Goal: Information Seeking & Learning: Learn about a topic

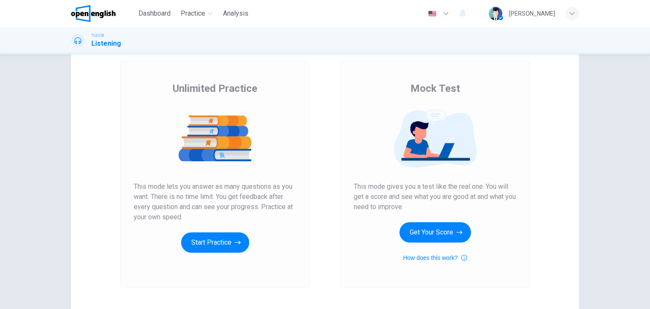
scroll to position [58, 0]
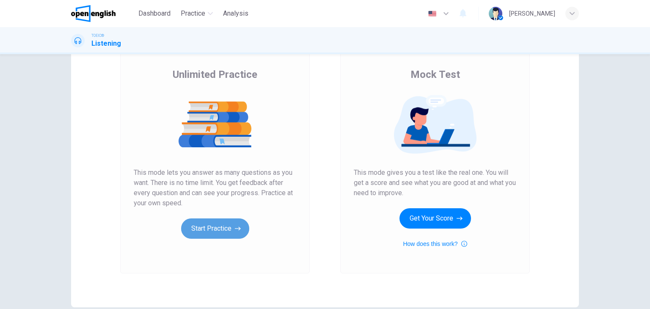
click at [207, 227] on button "Start Practice" at bounding box center [215, 228] width 68 height 20
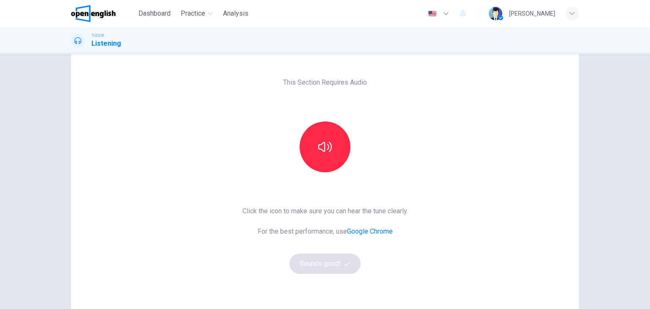
scroll to position [42, 0]
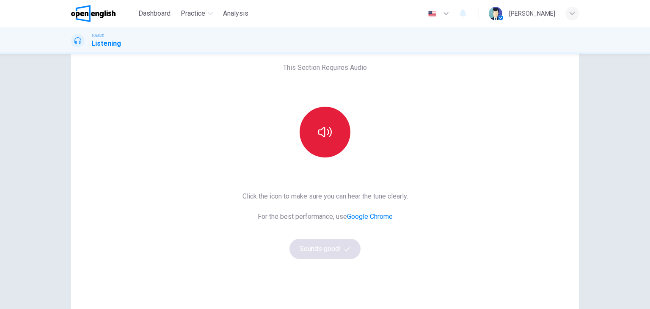
click at [326, 132] on icon "button" at bounding box center [325, 132] width 14 height 10
click at [318, 254] on button "Sounds good!" at bounding box center [325, 249] width 71 height 20
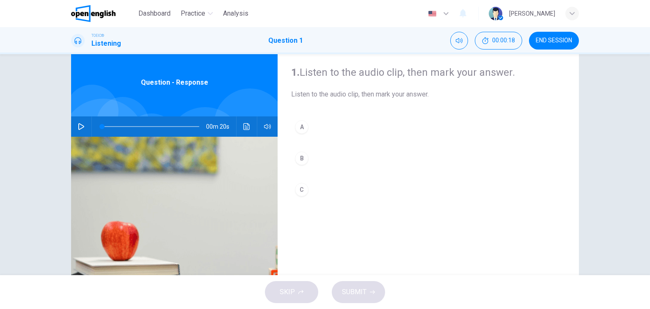
scroll to position [65, 0]
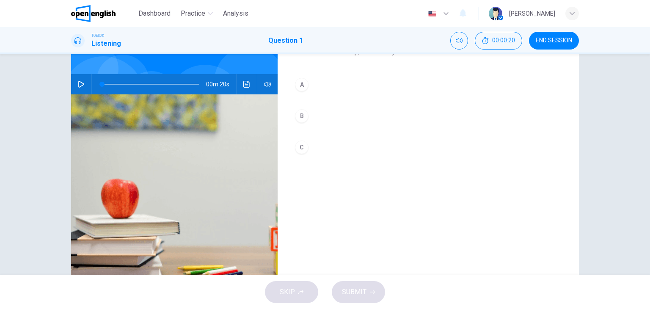
click at [451, 12] on icon "button" at bounding box center [446, 13] width 10 height 10
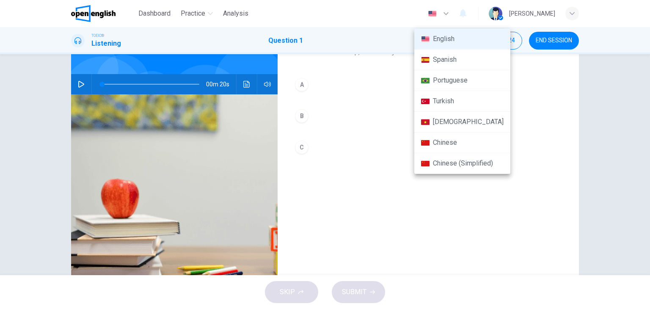
click at [466, 12] on div at bounding box center [325, 154] width 650 height 309
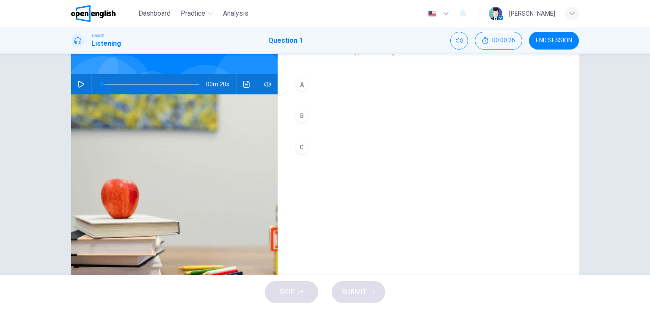
scroll to position [22, 0]
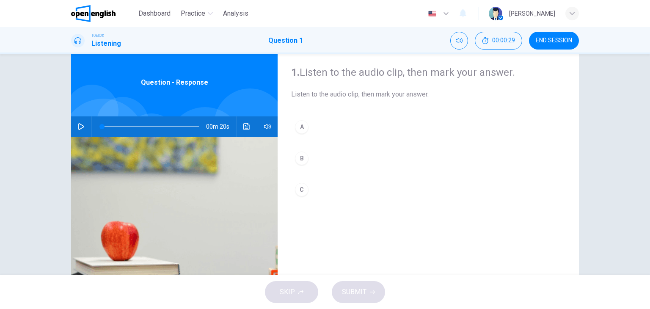
click at [82, 127] on icon "button" at bounding box center [81, 126] width 7 height 7
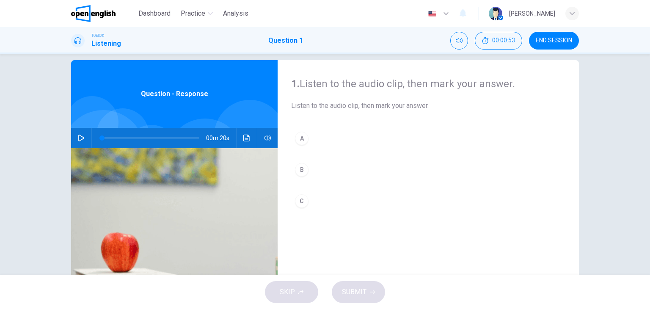
scroll to position [0, 0]
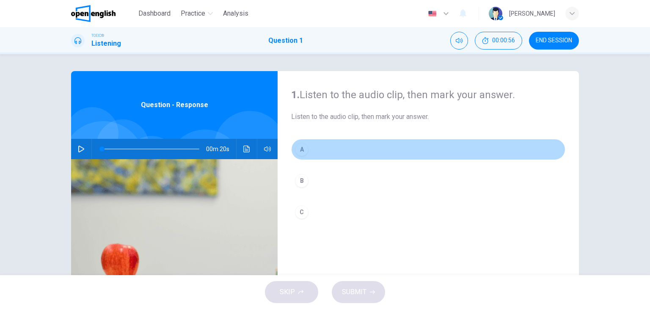
click at [302, 150] on div "A" at bounding box center [302, 150] width 14 height 14
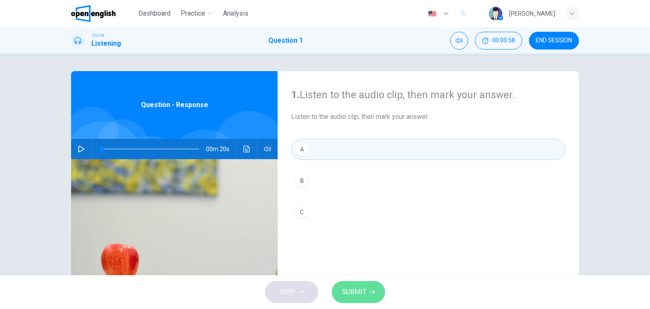
click at [367, 292] on button "SUBMIT" at bounding box center [358, 292] width 53 height 22
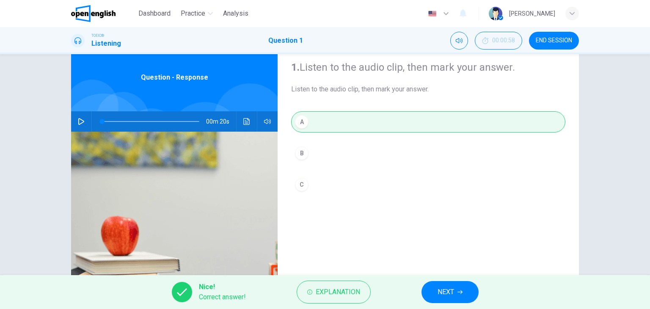
scroll to position [85, 0]
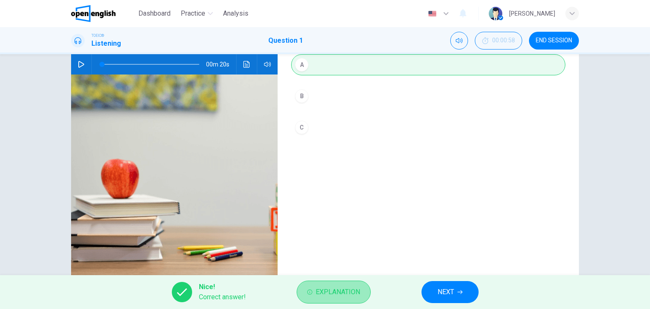
click at [327, 292] on span "Explanation" at bounding box center [338, 292] width 44 height 12
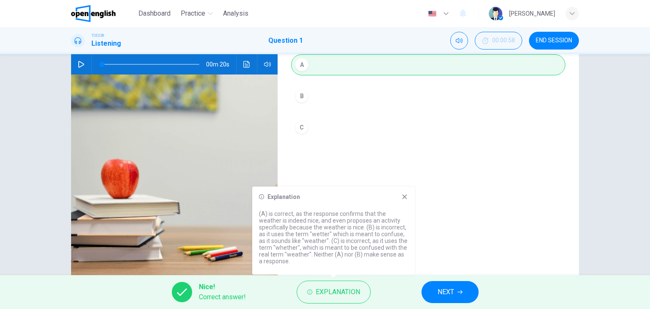
click at [404, 197] on icon at bounding box center [405, 196] width 5 height 5
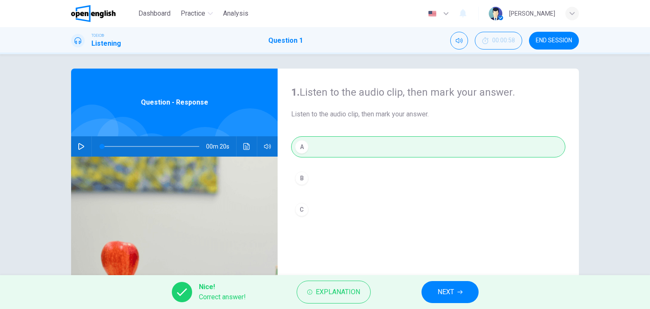
scroll to position [0, 0]
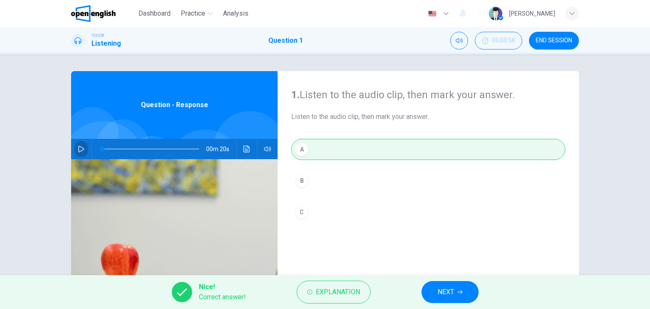
click at [80, 149] on icon "button" at bounding box center [81, 149] width 6 height 7
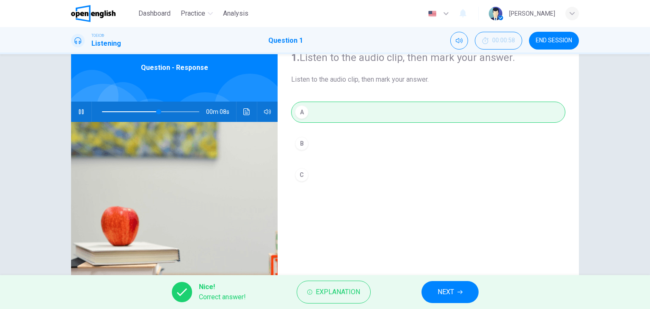
scroll to position [22, 0]
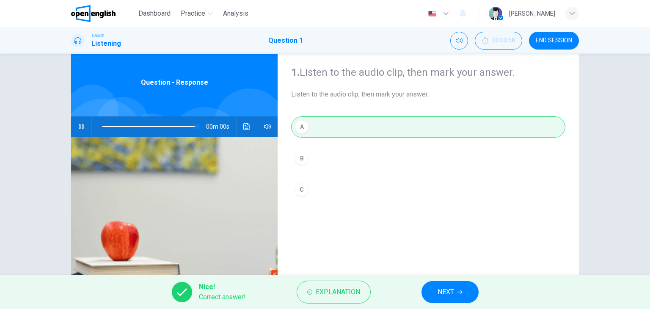
type input "*"
click at [454, 296] on span "NEXT" at bounding box center [446, 292] width 17 height 12
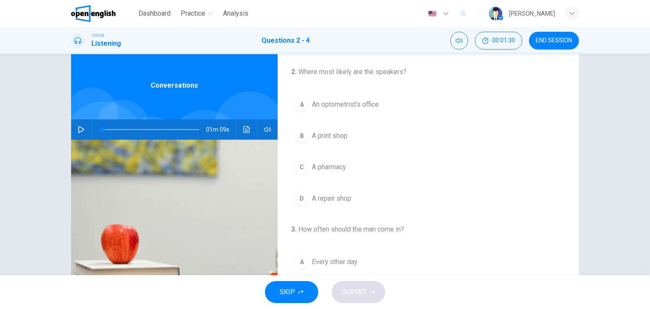
scroll to position [0, 0]
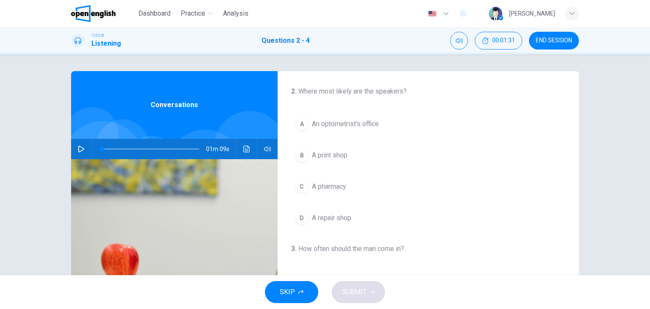
click at [78, 151] on icon "button" at bounding box center [81, 149] width 7 height 7
click at [461, 166] on div "A An optometrist’s office B A print shop C A pharmacy D A repair shop" at bounding box center [428, 170] width 274 height 115
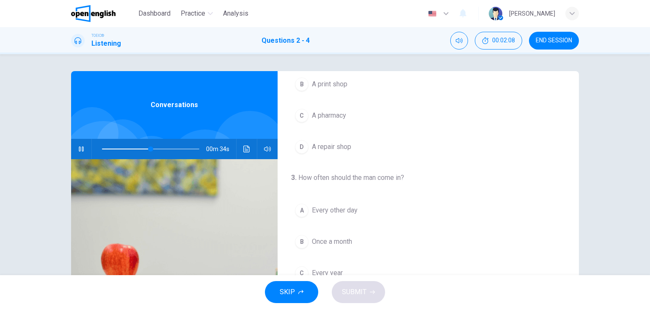
scroll to position [127, 0]
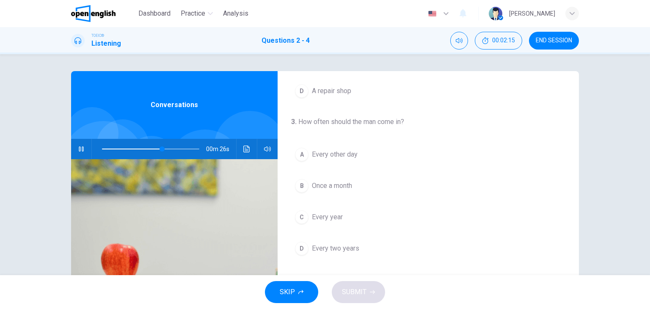
click at [350, 182] on span "Once a month" at bounding box center [332, 186] width 40 height 10
click at [102, 151] on span at bounding box center [150, 149] width 97 height 12
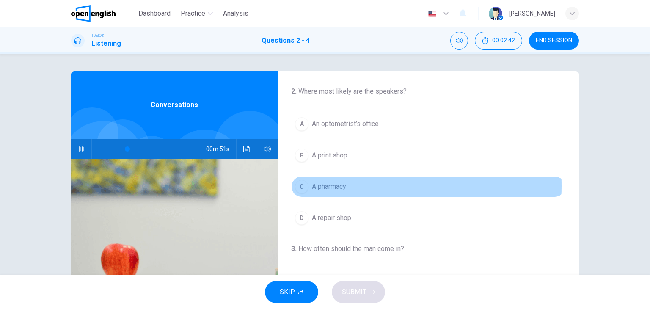
click at [334, 185] on span "A pharmacy" at bounding box center [329, 187] width 34 height 10
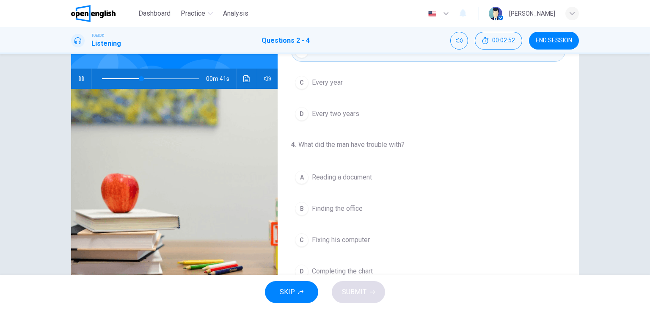
scroll to position [85, 0]
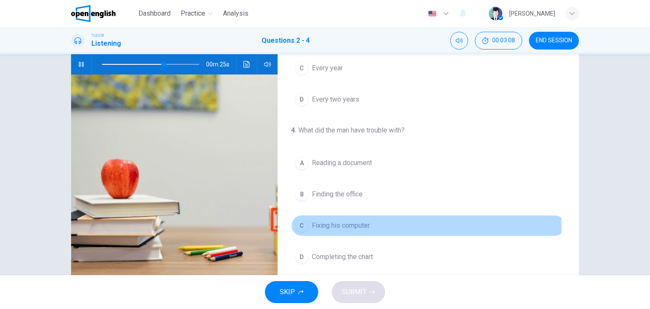
click at [367, 224] on span "Fixing his computer" at bounding box center [341, 226] width 58 height 10
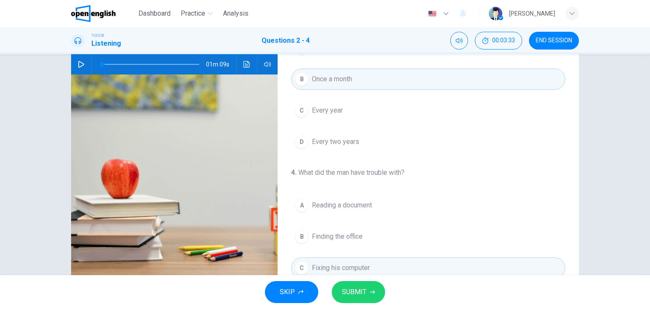
scroll to position [191, 0]
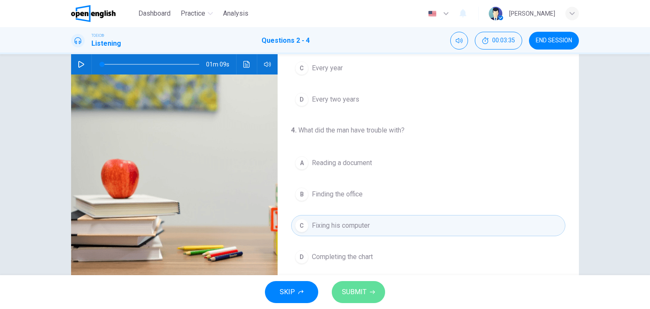
click at [367, 288] on button "SUBMIT" at bounding box center [358, 292] width 53 height 22
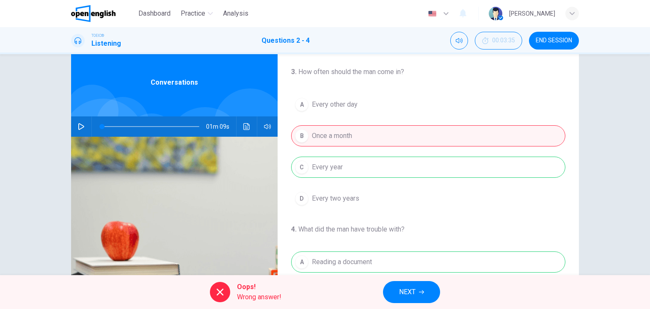
scroll to position [169, 0]
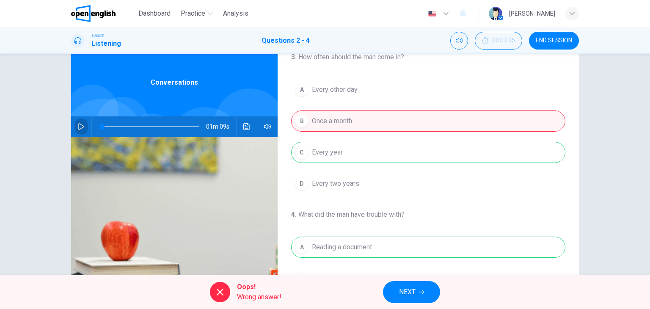
click at [81, 127] on icon "button" at bounding box center [81, 126] width 7 height 7
type input "*"
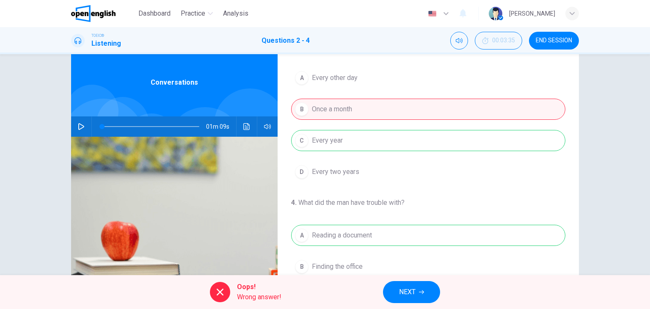
scroll to position [191, 0]
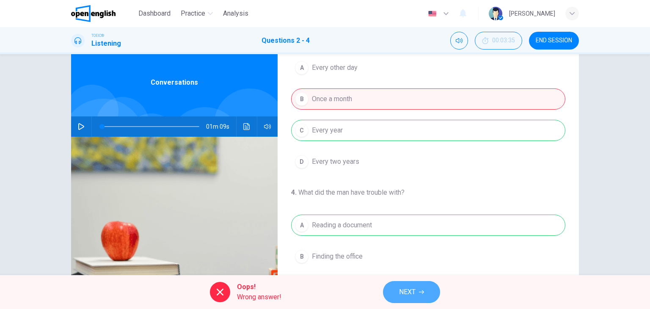
click at [411, 293] on span "NEXT" at bounding box center [407, 292] width 17 height 12
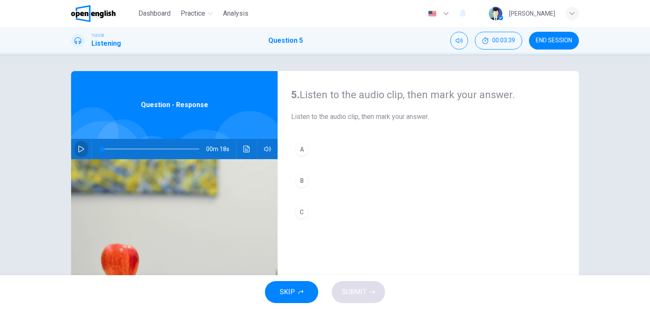
click at [80, 149] on icon "button" at bounding box center [81, 149] width 7 height 7
click at [78, 149] on icon "button" at bounding box center [81, 149] width 6 height 7
click at [78, 149] on icon "button" at bounding box center [81, 149] width 7 height 7
click at [78, 146] on icon "button" at bounding box center [81, 149] width 7 height 7
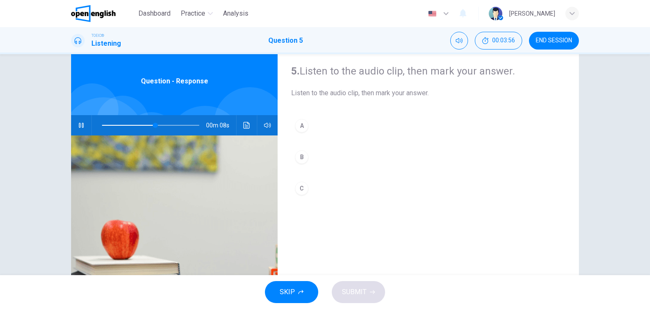
scroll to position [42, 0]
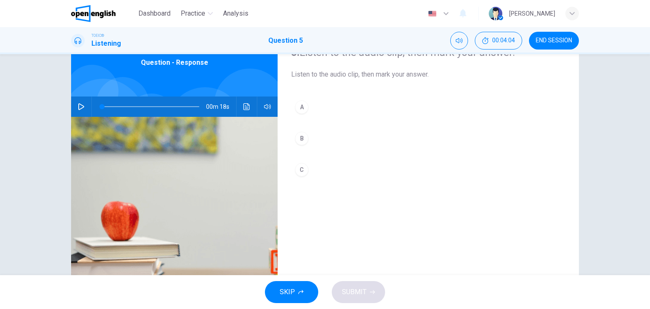
click at [308, 109] on button "A" at bounding box center [428, 107] width 274 height 21
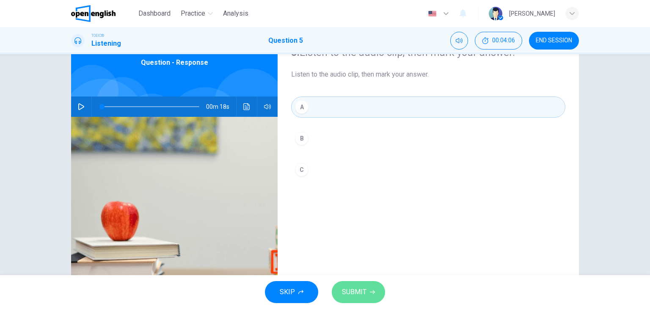
click at [367, 287] on button "SUBMIT" at bounding box center [358, 292] width 53 height 22
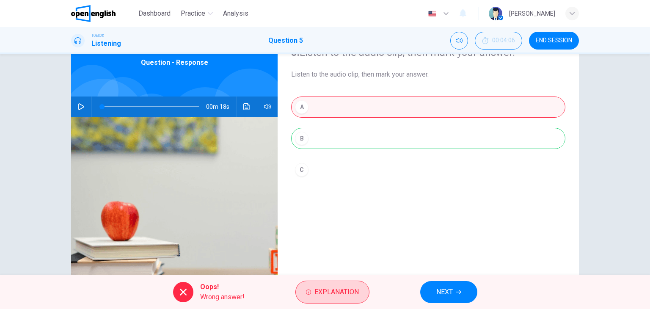
click at [345, 293] on span "Explanation" at bounding box center [337, 292] width 44 height 12
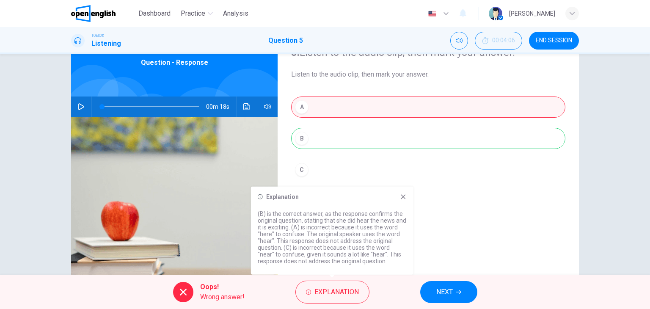
click at [80, 109] on icon "button" at bounding box center [81, 106] width 7 height 7
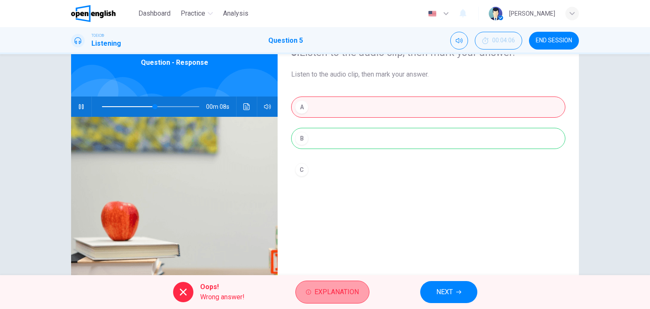
click at [352, 293] on span "Explanation" at bounding box center [337, 292] width 44 height 12
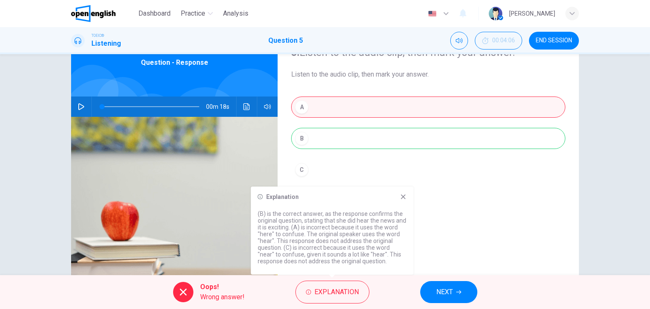
click at [400, 197] on icon at bounding box center [403, 196] width 7 height 7
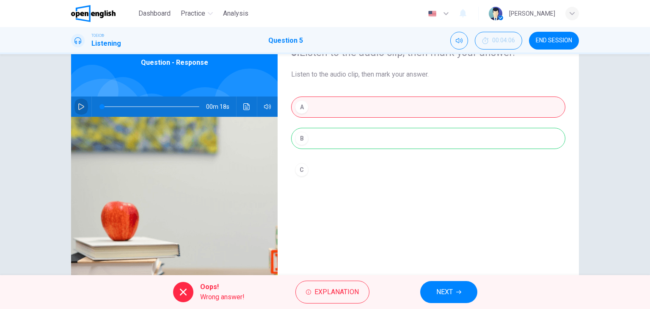
click at [79, 108] on icon "button" at bounding box center [81, 106] width 6 height 7
click at [244, 103] on icon "Click to see the audio transcription" at bounding box center [246, 106] width 6 height 7
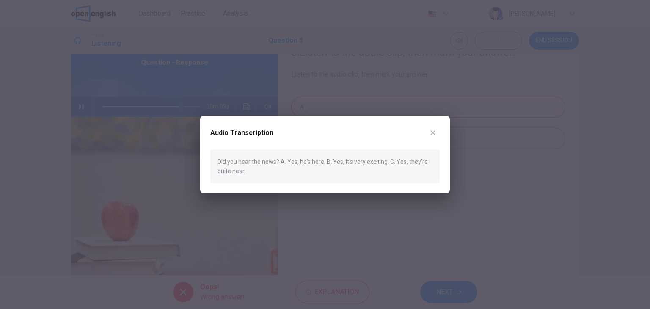
click at [433, 131] on icon "button" at bounding box center [433, 133] width 7 height 7
click at [433, 131] on div "A B C" at bounding box center [428, 147] width 274 height 101
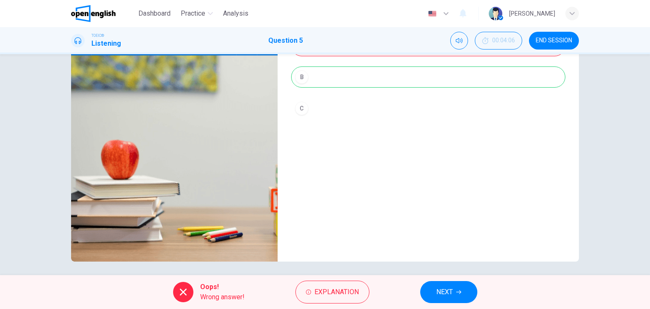
scroll to position [107, 0]
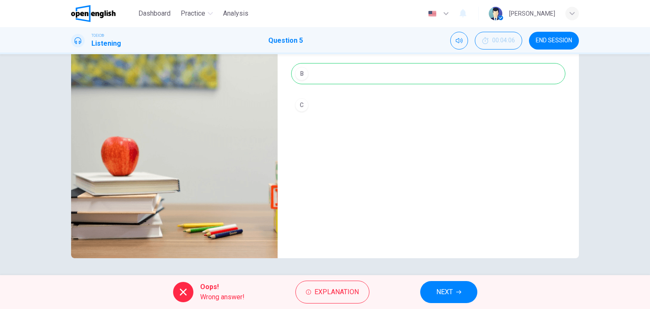
type input "*"
click at [447, 295] on span "NEXT" at bounding box center [444, 292] width 17 height 12
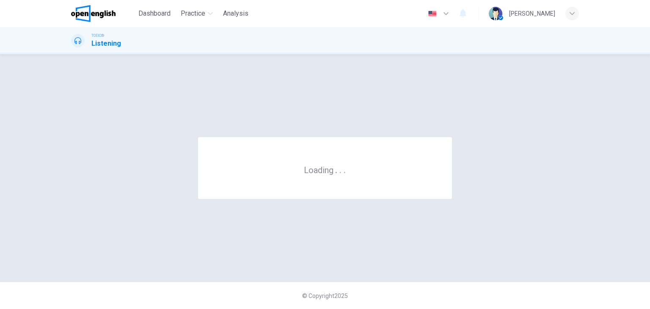
scroll to position [0, 0]
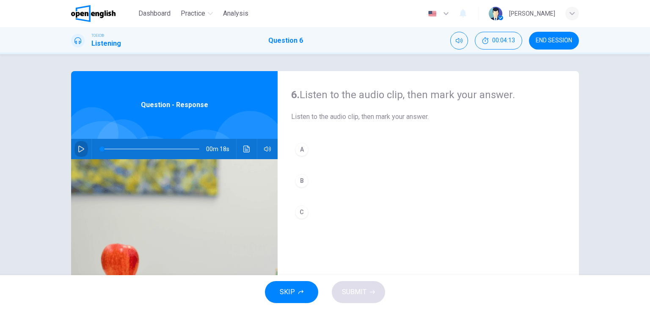
click at [75, 150] on button "button" at bounding box center [81, 149] width 14 height 20
type input "*"
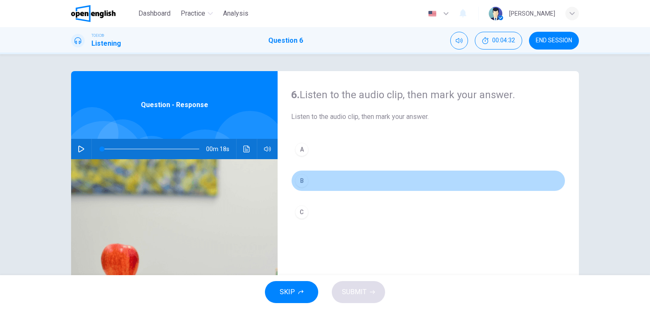
click at [303, 182] on div "B" at bounding box center [302, 181] width 14 height 14
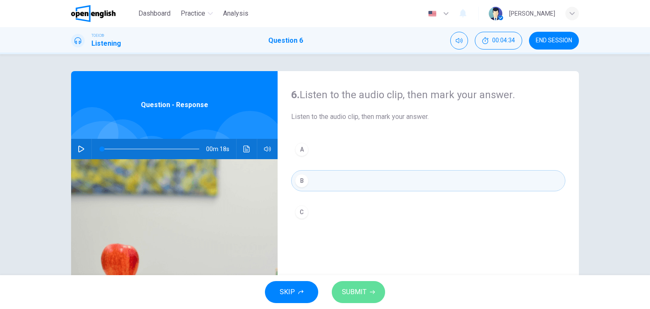
click at [358, 292] on span "SUBMIT" at bounding box center [354, 292] width 25 height 12
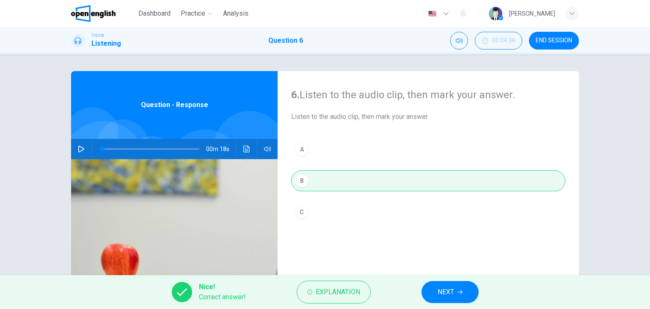
scroll to position [42, 0]
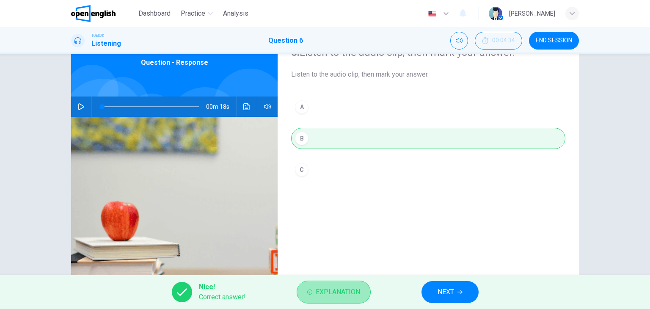
click at [357, 295] on span "Explanation" at bounding box center [338, 292] width 44 height 12
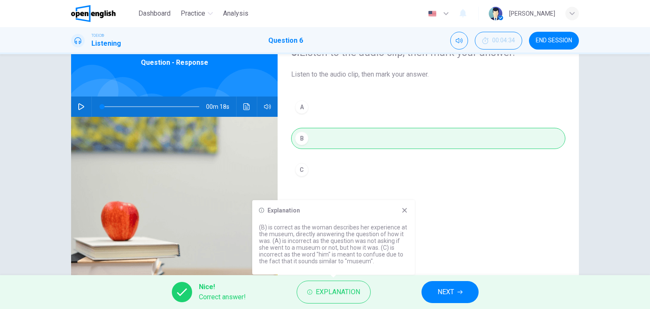
click at [404, 211] on icon at bounding box center [404, 210] width 7 height 7
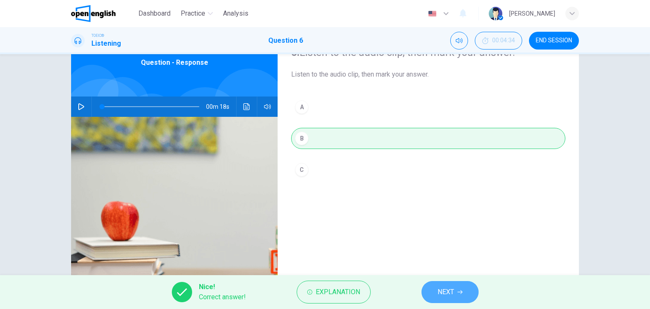
click at [455, 297] on button "NEXT" at bounding box center [450, 292] width 57 height 22
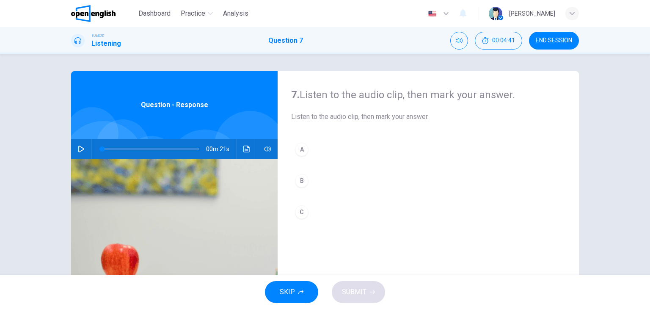
click at [74, 149] on button "button" at bounding box center [81, 149] width 14 height 20
click at [81, 150] on icon "button" at bounding box center [81, 149] width 7 height 7
click at [245, 151] on icon "Click to see the audio transcription" at bounding box center [246, 149] width 6 height 7
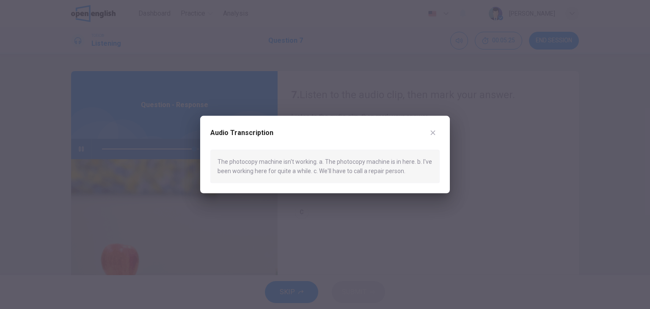
type input "*"
click at [433, 134] on icon "button" at bounding box center [433, 133] width 7 height 7
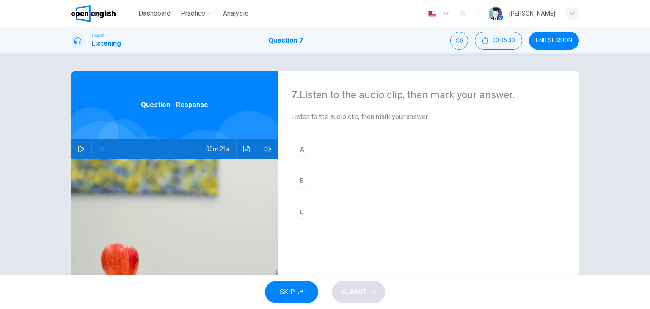
click at [332, 212] on button "C" at bounding box center [428, 211] width 274 height 21
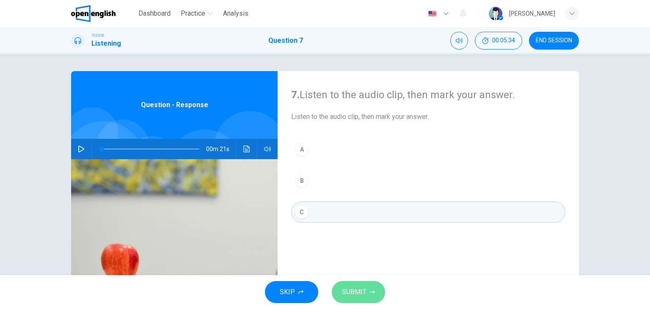
click at [350, 293] on span "SUBMIT" at bounding box center [354, 292] width 25 height 12
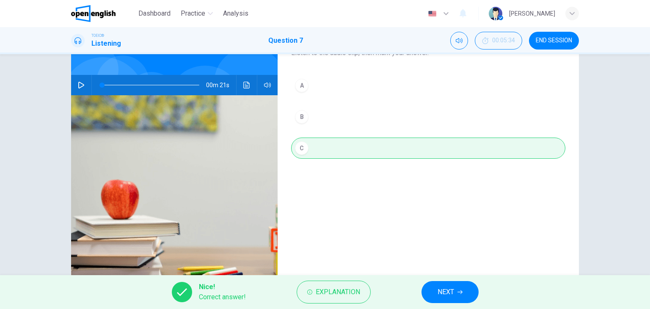
scroll to position [85, 0]
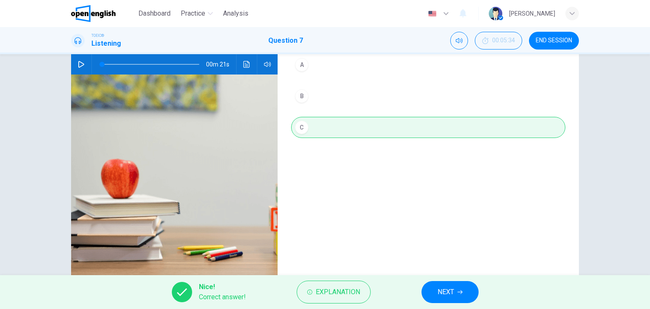
click at [445, 287] on span "NEXT" at bounding box center [446, 292] width 17 height 12
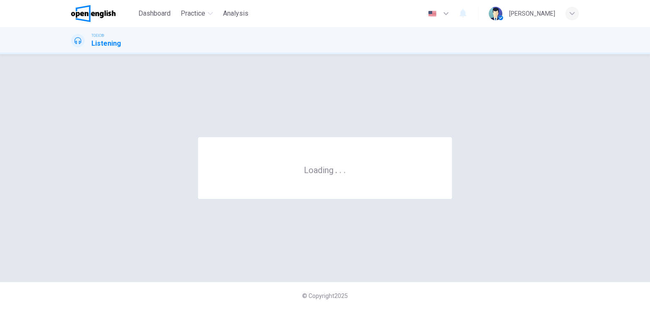
scroll to position [0, 0]
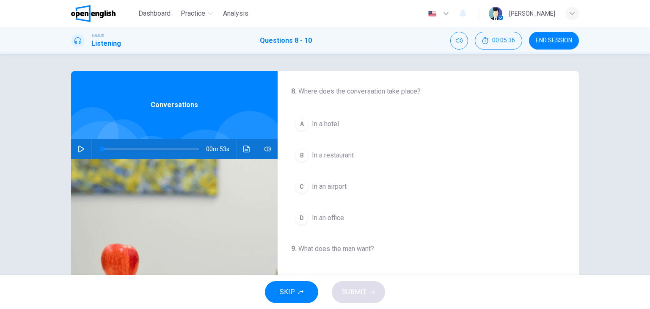
click at [80, 150] on icon "button" at bounding box center [81, 149] width 6 height 7
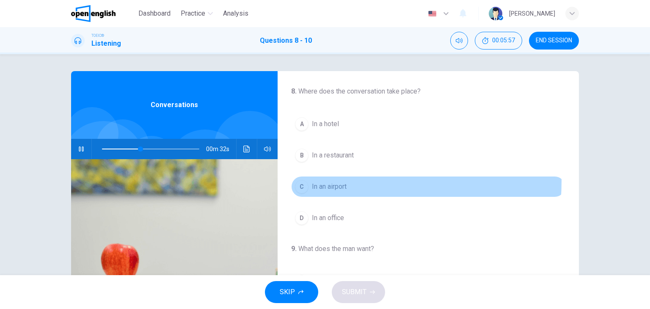
click at [323, 182] on span "In an airport" at bounding box center [329, 187] width 35 height 10
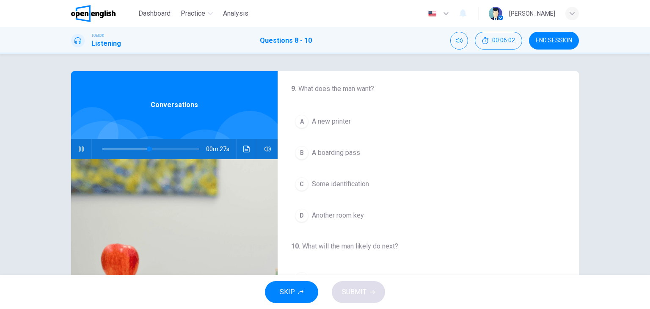
scroll to position [169, 0]
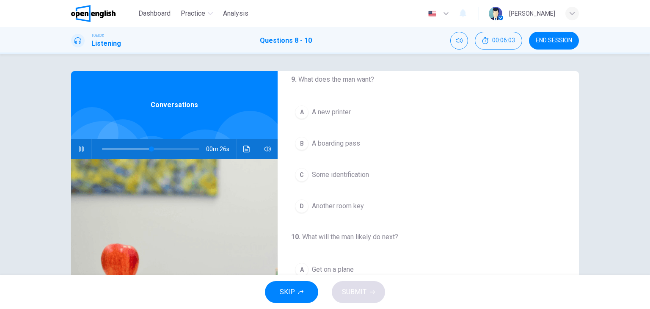
click at [352, 146] on span "A boarding pass" at bounding box center [336, 143] width 48 height 10
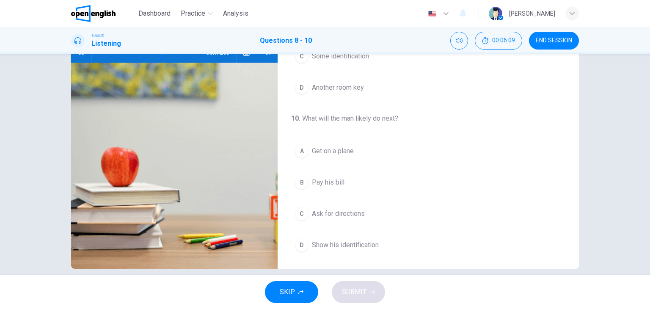
scroll to position [107, 0]
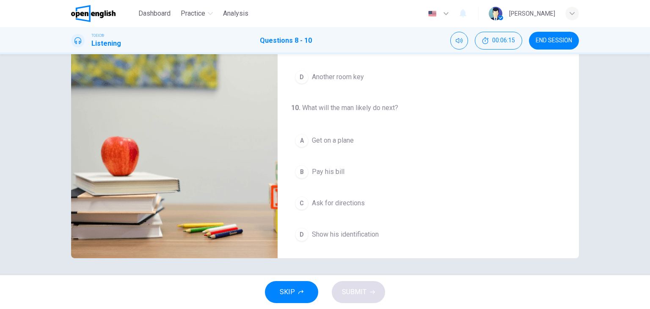
click at [340, 135] on span "Get on a plane" at bounding box center [333, 140] width 42 height 10
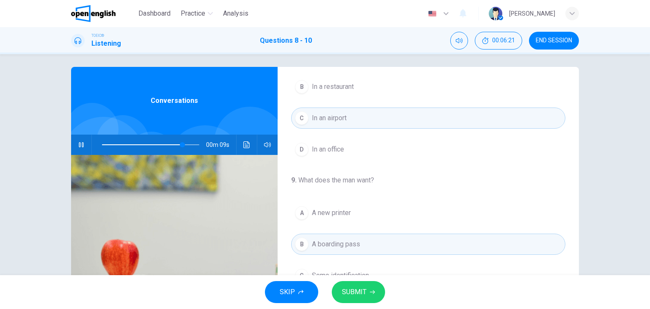
scroll to position [0, 0]
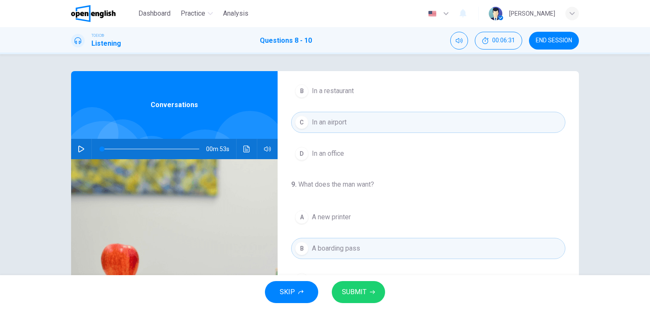
click at [78, 149] on icon "button" at bounding box center [81, 149] width 7 height 7
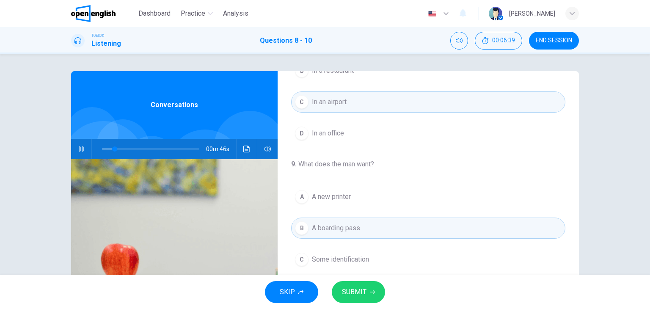
scroll to position [127, 0]
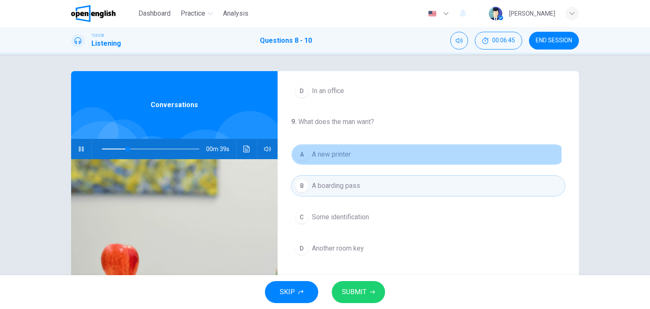
click at [355, 153] on button "A A new printer" at bounding box center [428, 154] width 274 height 21
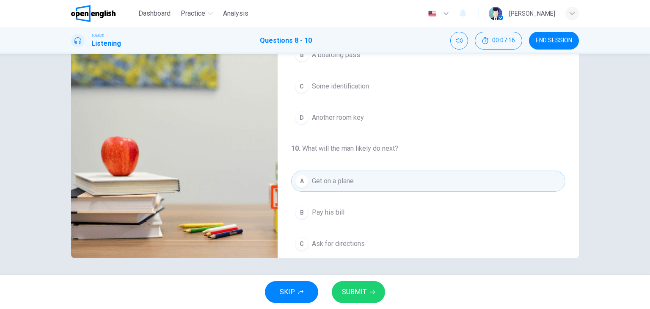
scroll to position [191, 0]
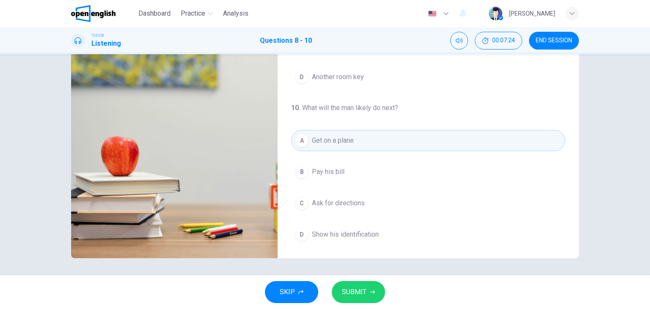
type input "*"
click at [369, 289] on button "SUBMIT" at bounding box center [358, 292] width 53 height 22
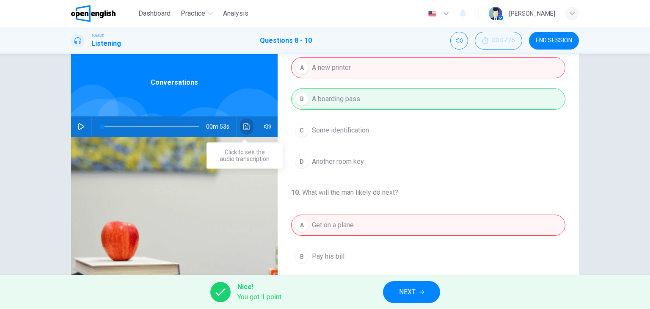
click at [248, 125] on icon "Click to see the audio transcription" at bounding box center [246, 126] width 7 height 7
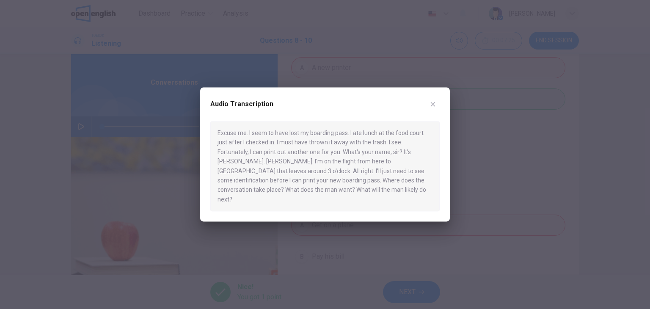
click at [432, 108] on icon "button" at bounding box center [433, 104] width 7 height 7
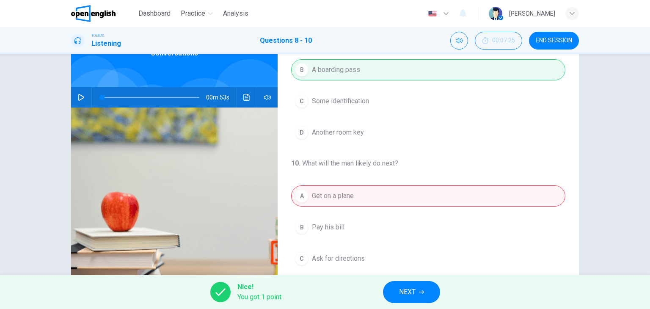
scroll to position [107, 0]
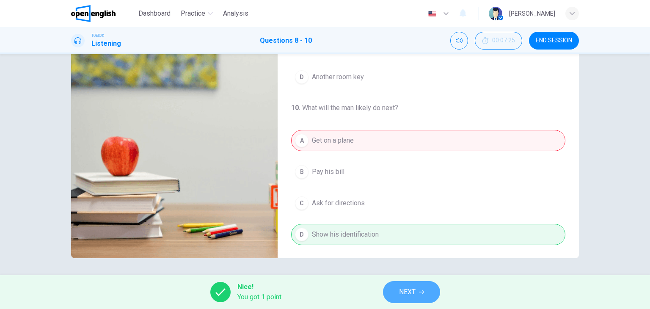
click at [419, 292] on button "NEXT" at bounding box center [411, 292] width 57 height 22
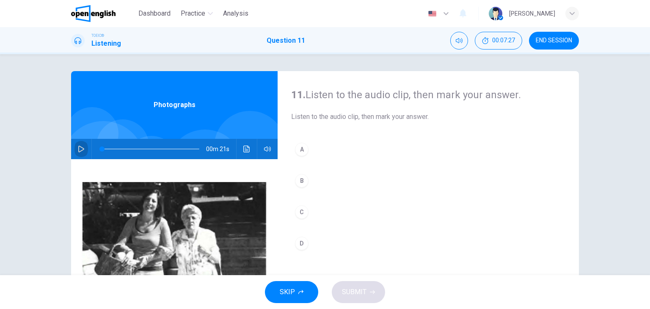
click at [84, 151] on button "button" at bounding box center [81, 149] width 14 height 20
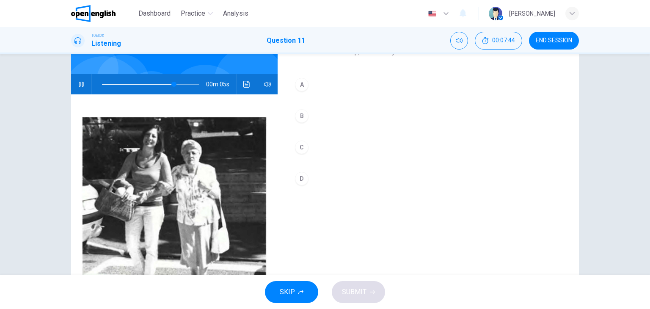
scroll to position [22, 0]
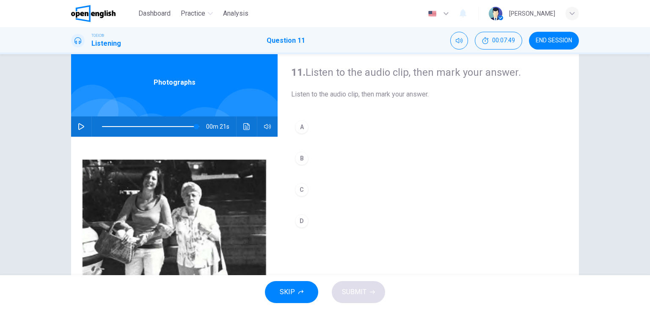
type input "*"
click at [301, 218] on div "D" at bounding box center [302, 221] width 14 height 14
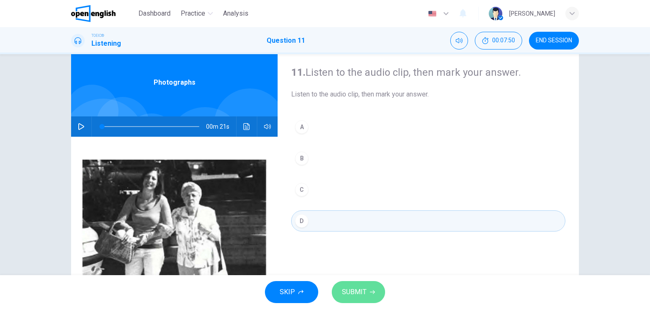
click at [359, 285] on button "SUBMIT" at bounding box center [358, 292] width 53 height 22
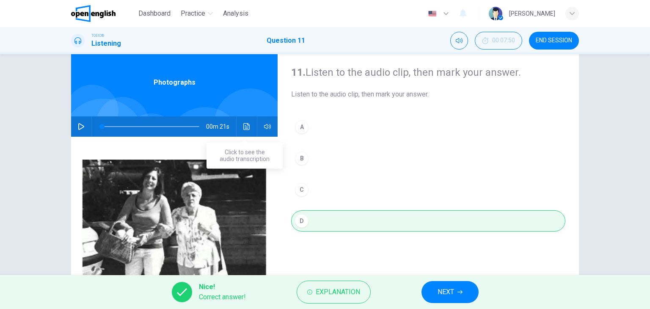
click at [245, 123] on icon "Click to see the audio transcription" at bounding box center [246, 126] width 6 height 7
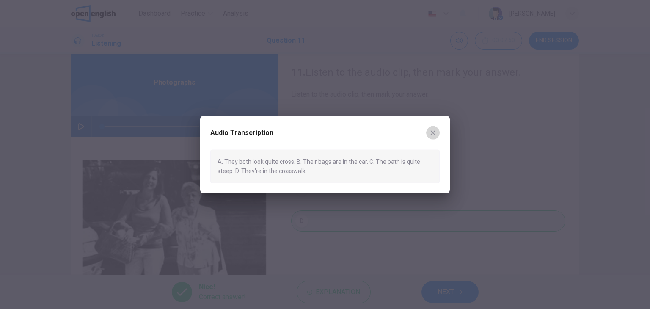
click at [434, 133] on icon "button" at bounding box center [433, 132] width 5 height 5
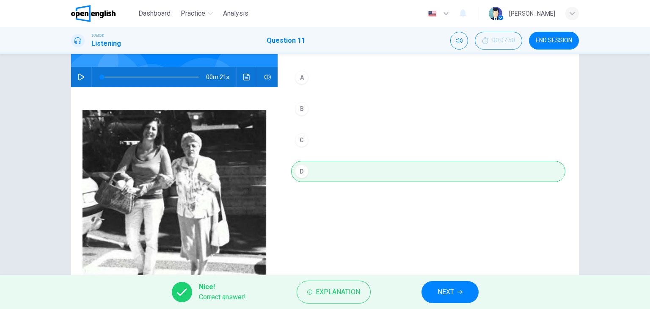
scroll to position [107, 0]
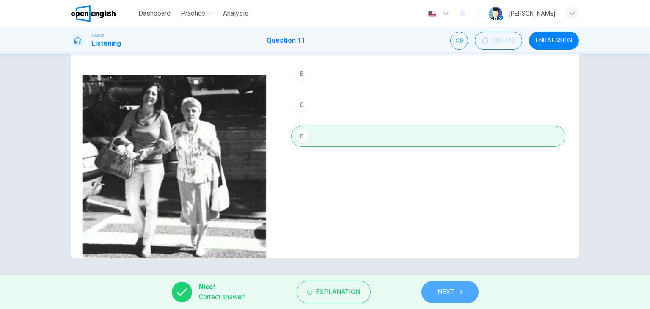
click at [450, 291] on span "NEXT" at bounding box center [446, 292] width 17 height 12
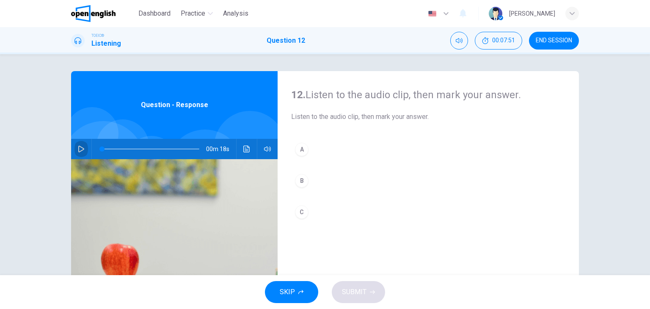
click at [78, 146] on icon "button" at bounding box center [81, 149] width 6 height 7
type input "*"
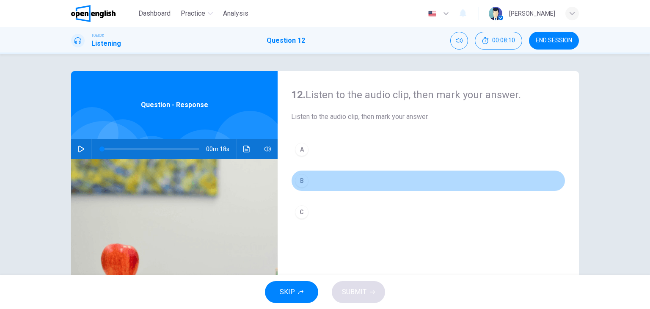
click at [303, 178] on div "B" at bounding box center [302, 181] width 14 height 14
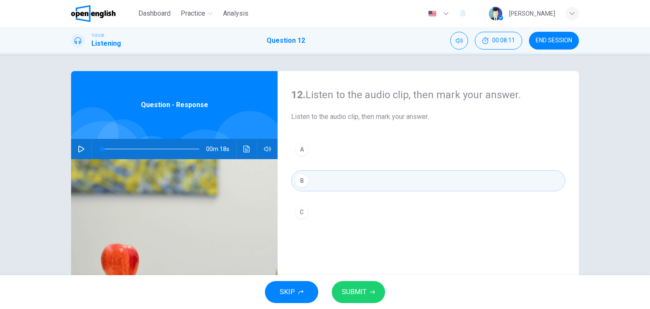
click at [358, 291] on span "SUBMIT" at bounding box center [354, 292] width 25 height 12
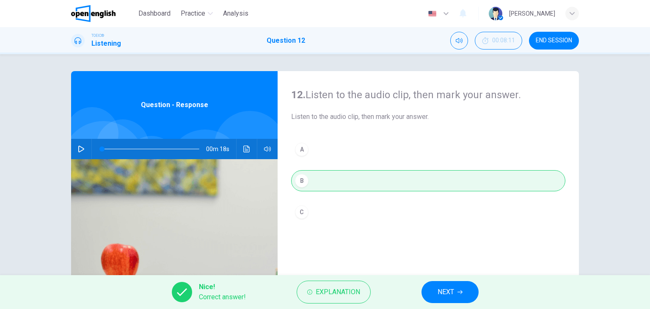
click at [445, 291] on span "NEXT" at bounding box center [446, 292] width 17 height 12
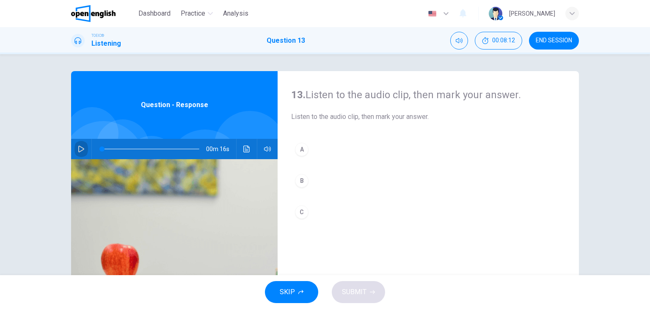
click at [80, 149] on icon "button" at bounding box center [81, 149] width 7 height 7
type input "*"
click at [304, 210] on div "C" at bounding box center [302, 212] width 14 height 14
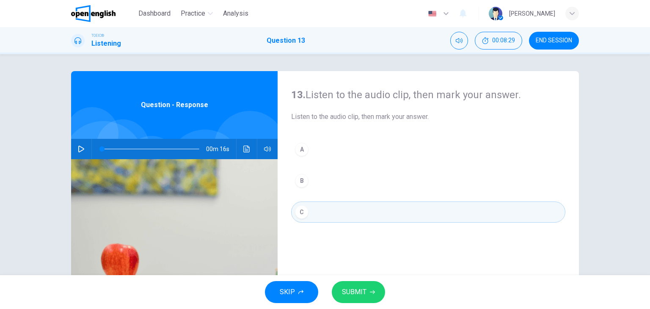
click at [364, 287] on span "SUBMIT" at bounding box center [354, 292] width 25 height 12
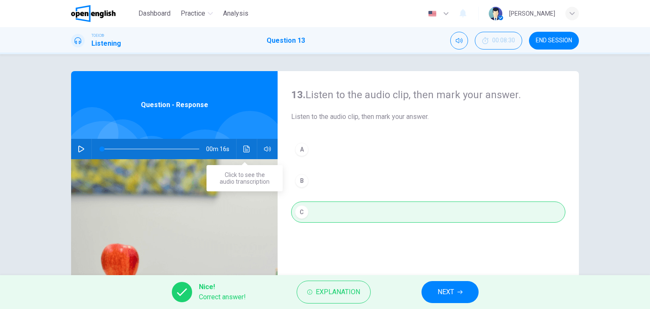
click at [243, 149] on icon "Click to see the audio transcription" at bounding box center [246, 149] width 6 height 7
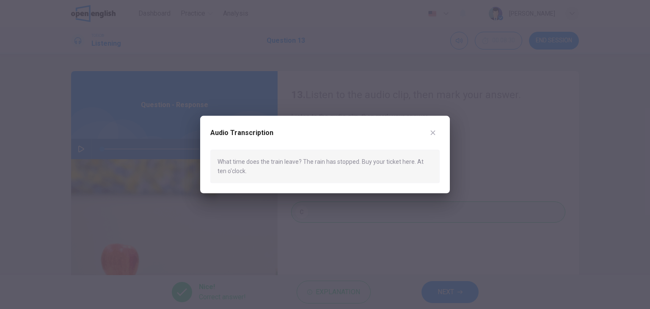
click at [431, 130] on icon "button" at bounding box center [433, 133] width 7 height 7
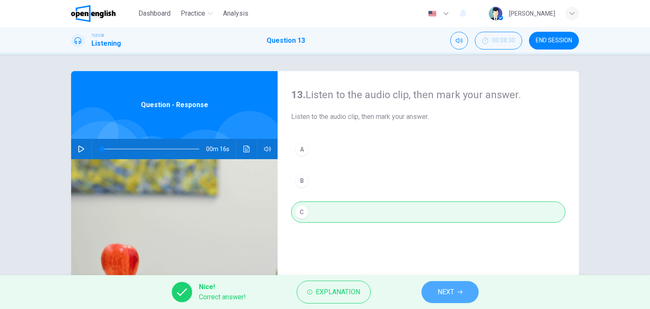
click at [450, 290] on span "NEXT" at bounding box center [446, 292] width 17 height 12
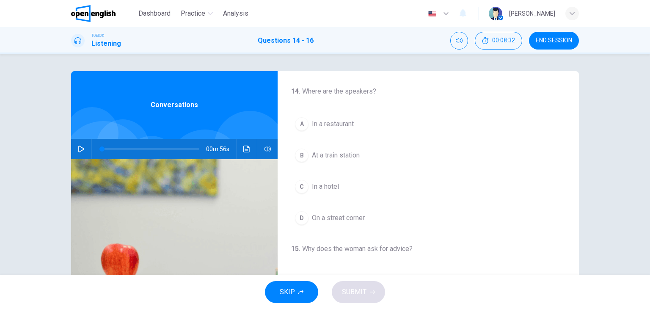
click at [80, 148] on icon "button" at bounding box center [81, 149] width 7 height 7
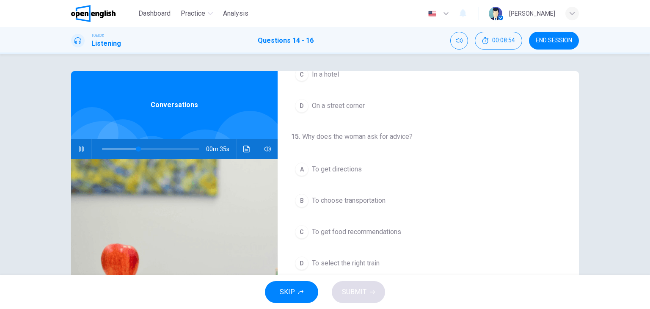
scroll to position [127, 0]
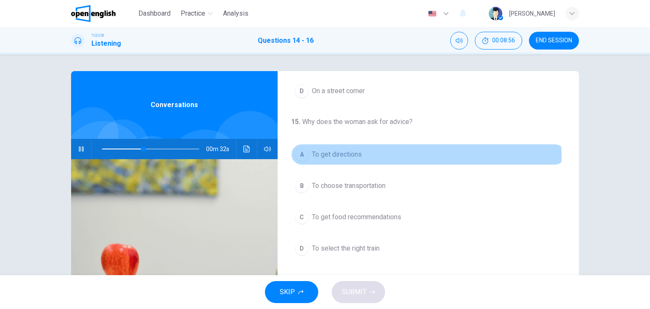
click at [355, 156] on span "To get directions" at bounding box center [337, 154] width 50 height 10
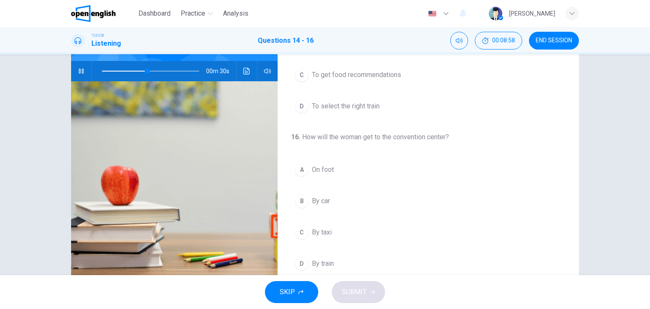
scroll to position [85, 0]
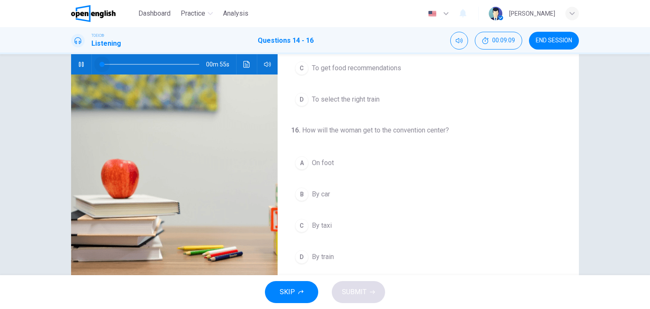
click at [102, 63] on span at bounding box center [150, 64] width 97 height 12
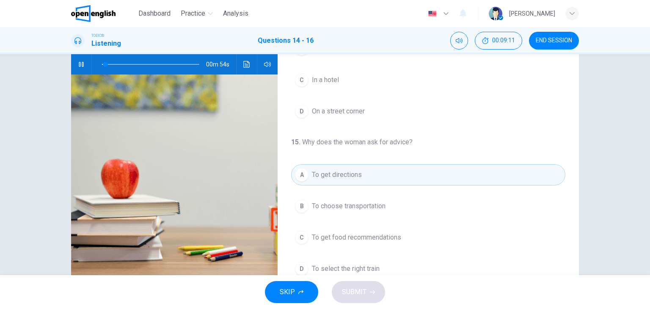
scroll to position [0, 0]
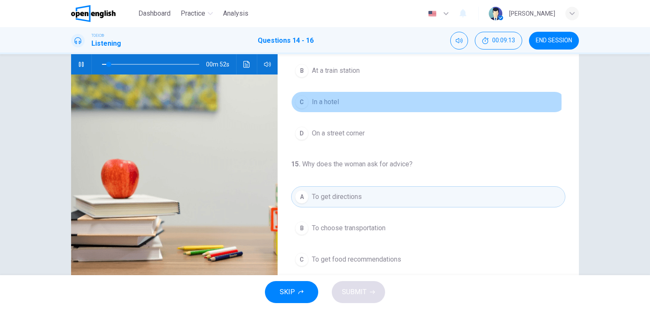
click at [314, 102] on span "In a hotel" at bounding box center [325, 102] width 27 height 10
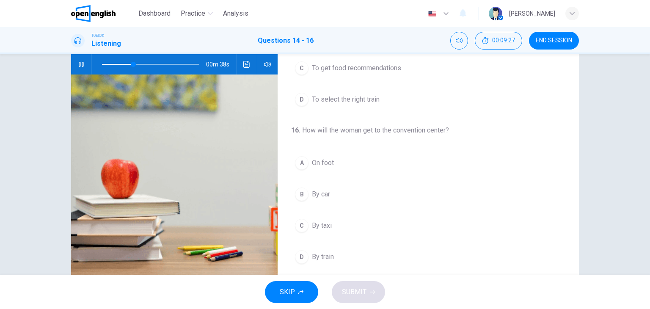
scroll to position [107, 0]
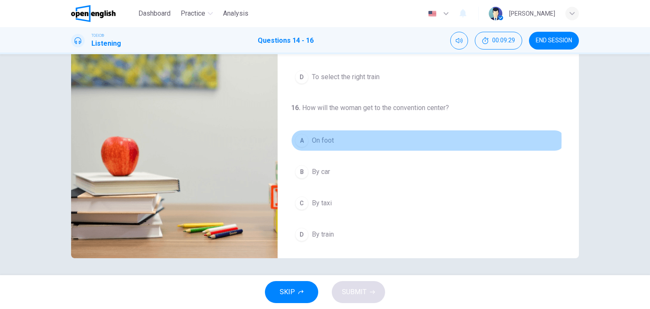
click at [317, 138] on span "On foot" at bounding box center [323, 140] width 22 height 10
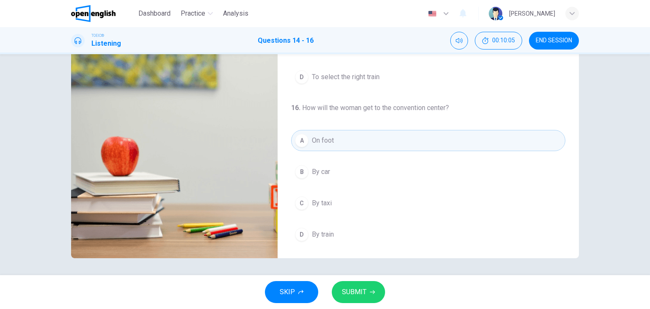
type input "*"
click at [371, 295] on button "SUBMIT" at bounding box center [358, 292] width 53 height 22
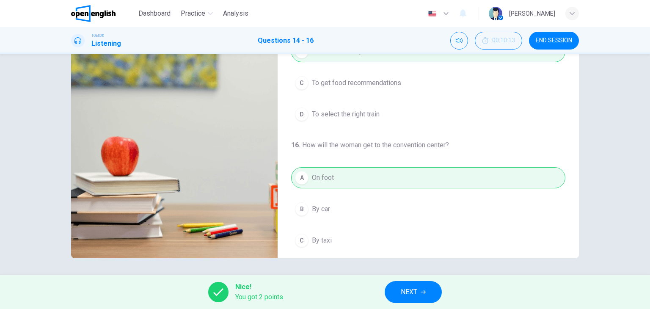
scroll to position [191, 0]
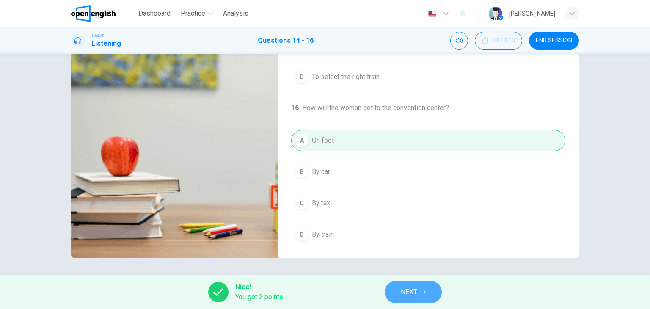
click at [429, 290] on button "NEXT" at bounding box center [413, 292] width 57 height 22
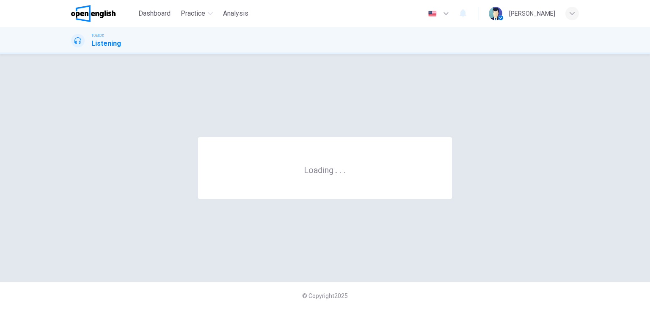
scroll to position [0, 0]
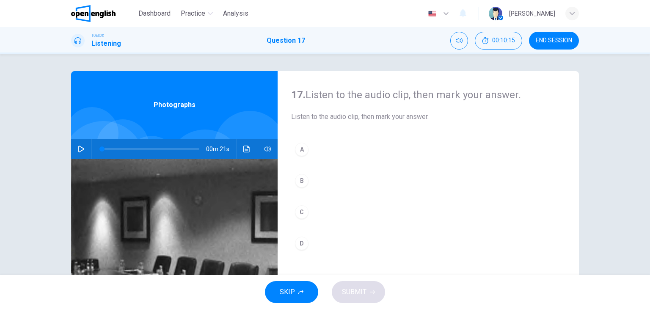
click at [80, 149] on icon "button" at bounding box center [81, 149] width 7 height 7
click at [298, 242] on div "D" at bounding box center [302, 244] width 14 height 14
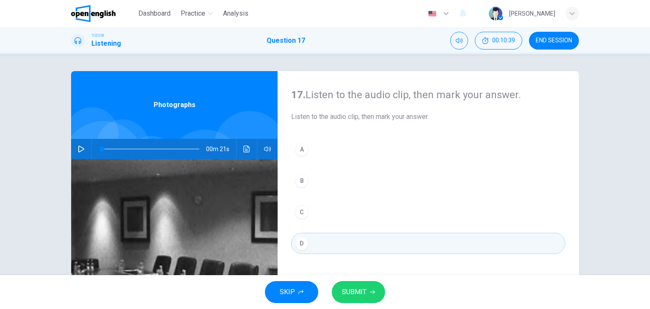
click at [357, 288] on span "SUBMIT" at bounding box center [354, 292] width 25 height 12
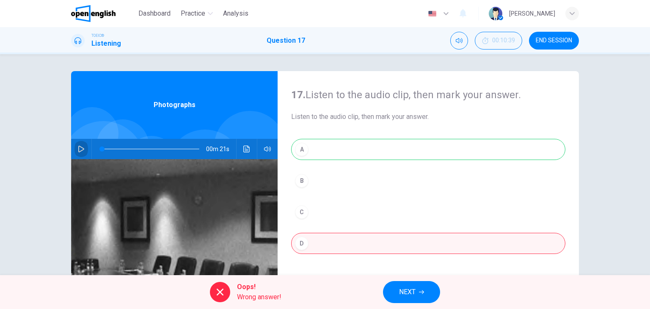
click at [78, 147] on icon "button" at bounding box center [81, 149] width 7 height 7
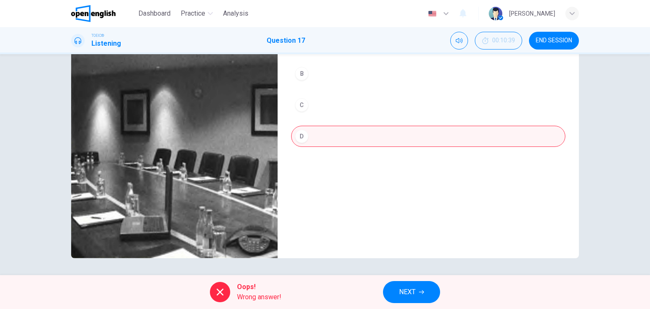
scroll to position [65, 0]
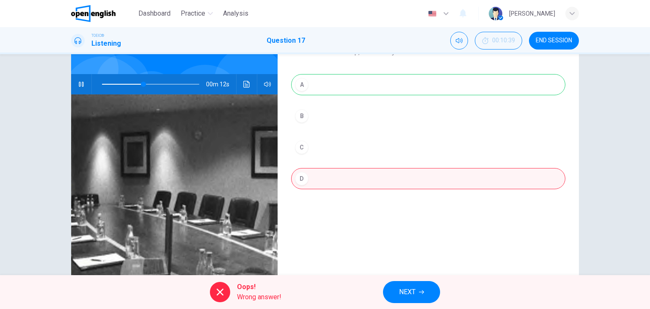
click at [317, 86] on div "A B C D" at bounding box center [428, 140] width 274 height 132
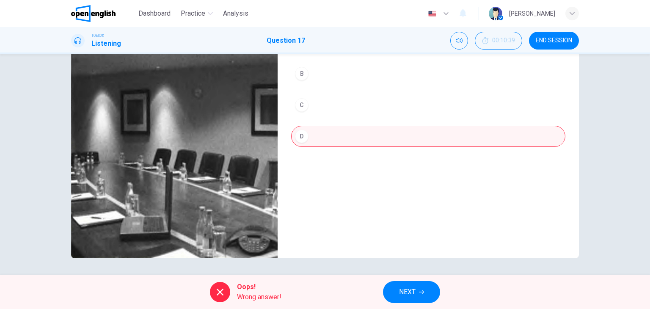
type input "**"
click at [406, 290] on span "NEXT" at bounding box center [407, 292] width 17 height 12
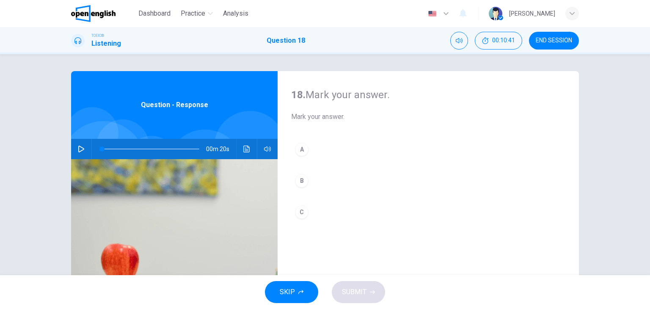
click at [81, 149] on icon "button" at bounding box center [81, 149] width 7 height 7
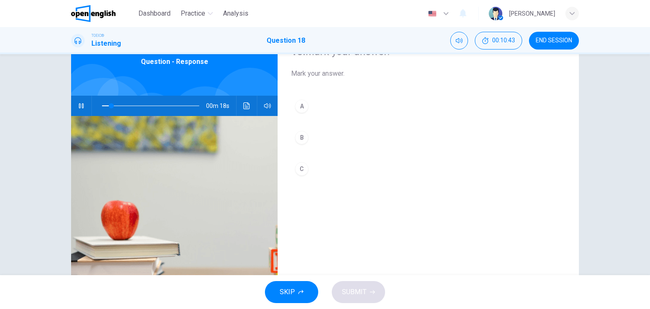
scroll to position [22, 0]
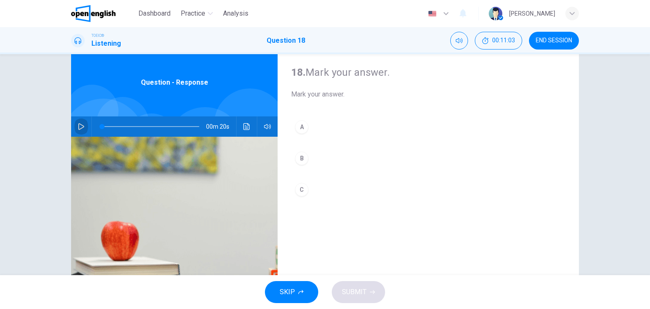
click at [79, 126] on icon "button" at bounding box center [81, 126] width 7 height 7
click at [312, 127] on button "A" at bounding box center [428, 126] width 274 height 21
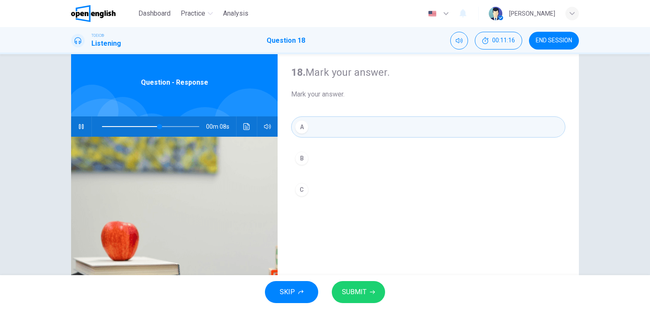
scroll to position [65, 0]
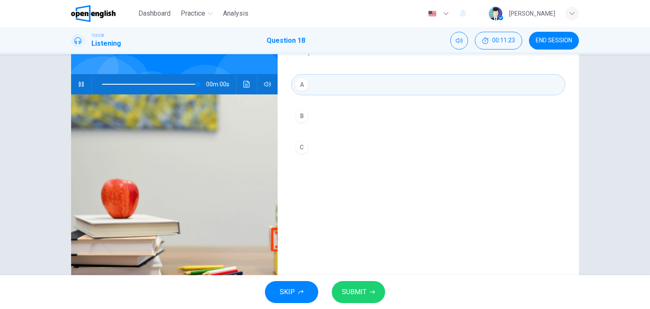
type input "*"
click at [359, 287] on span "SUBMIT" at bounding box center [354, 292] width 25 height 12
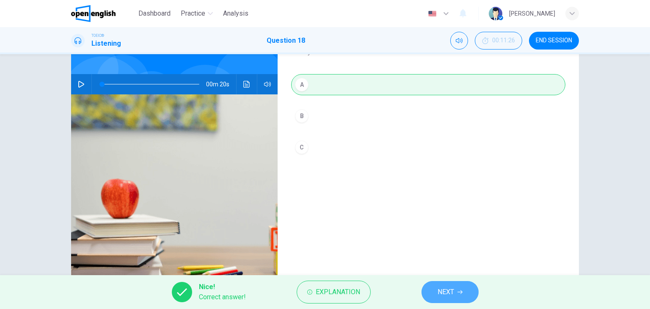
click at [445, 290] on span "NEXT" at bounding box center [446, 292] width 17 height 12
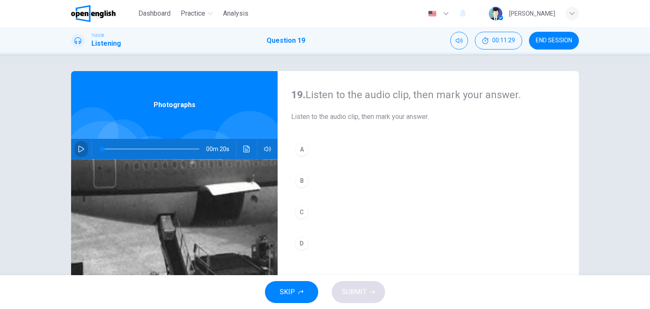
click at [80, 149] on icon "button" at bounding box center [81, 149] width 7 height 7
click at [75, 152] on button "button" at bounding box center [81, 149] width 14 height 20
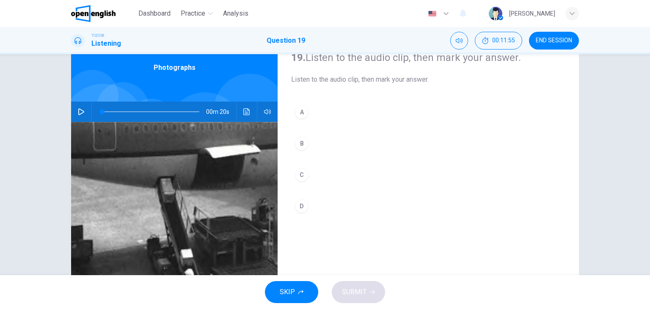
scroll to position [22, 0]
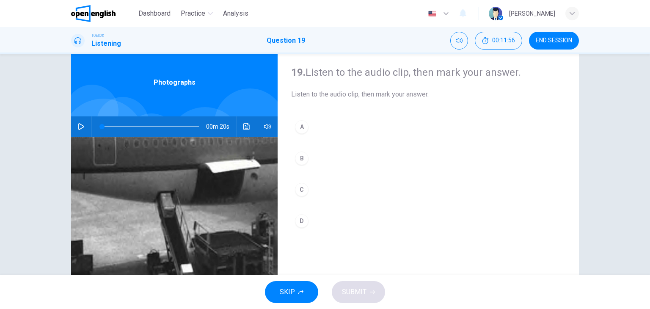
click at [78, 127] on icon "button" at bounding box center [81, 126] width 7 height 7
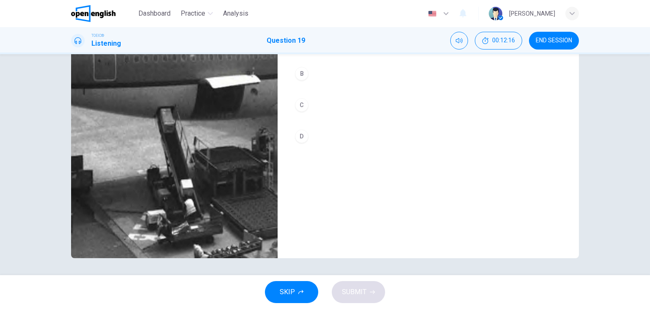
scroll to position [65, 0]
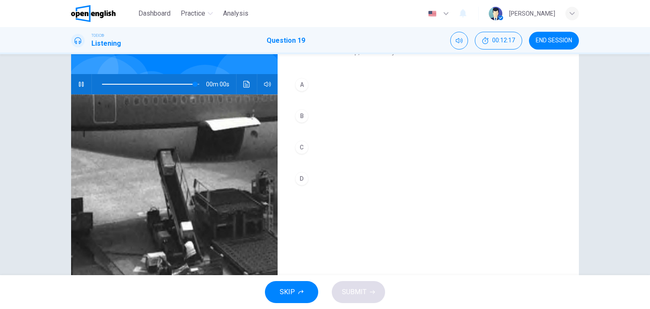
type input "*"
click at [301, 177] on div "D" at bounding box center [302, 179] width 14 height 14
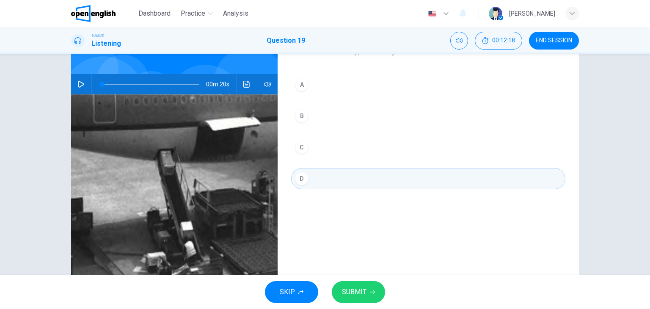
scroll to position [107, 0]
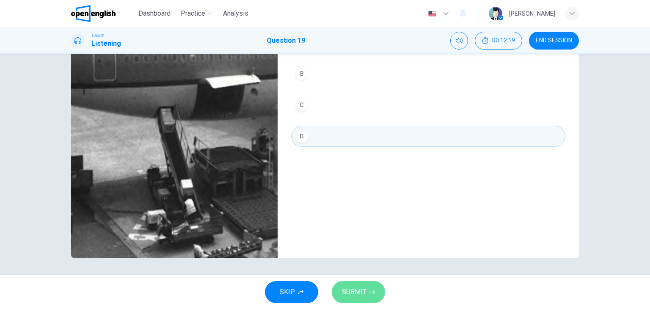
click at [360, 291] on span "SUBMIT" at bounding box center [354, 292] width 25 height 12
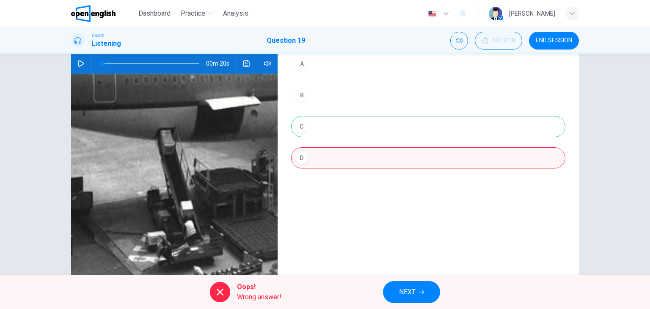
scroll to position [65, 0]
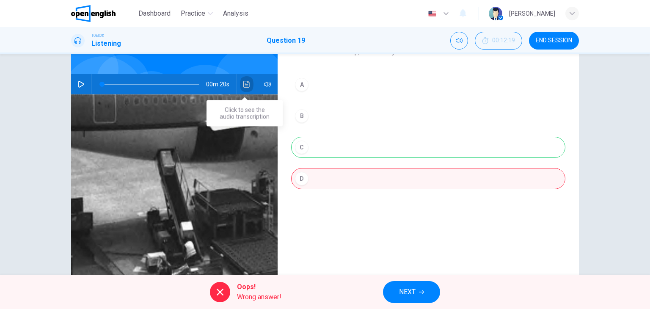
click at [248, 84] on icon "Click to see the audio transcription" at bounding box center [246, 84] width 7 height 7
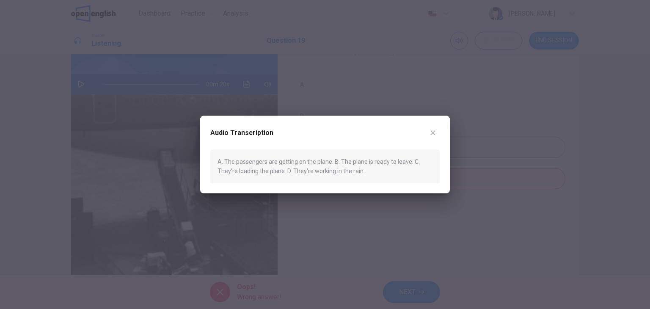
drag, startPoint x: 286, startPoint y: 172, endPoint x: 218, endPoint y: 175, distance: 67.8
click at [218, 175] on div "A. The passengers are getting on the plane. B. The plane is ready to leave. C. …" at bounding box center [324, 166] width 229 height 33
click at [430, 132] on icon "button" at bounding box center [433, 133] width 7 height 7
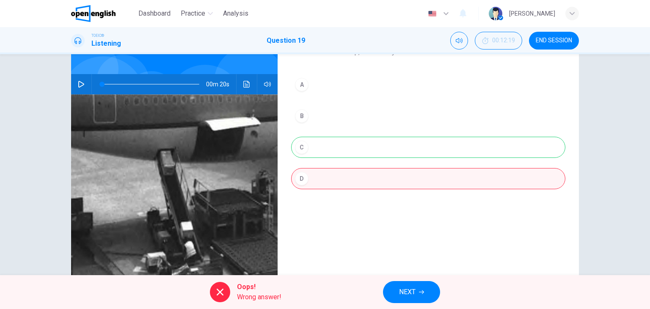
scroll to position [107, 0]
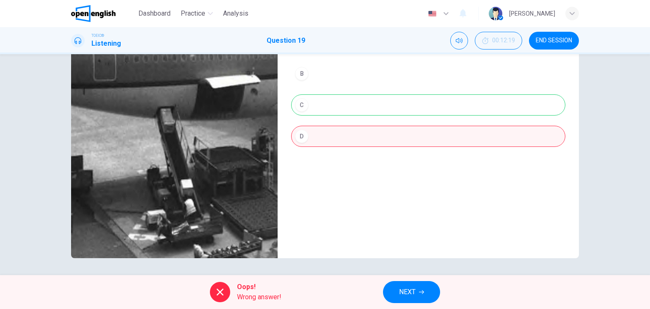
click at [400, 290] on span "NEXT" at bounding box center [407, 292] width 17 height 12
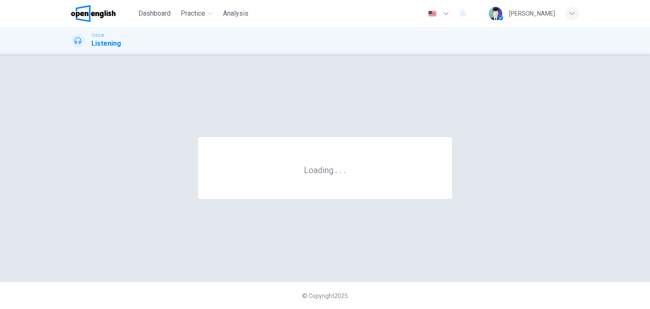
scroll to position [0, 0]
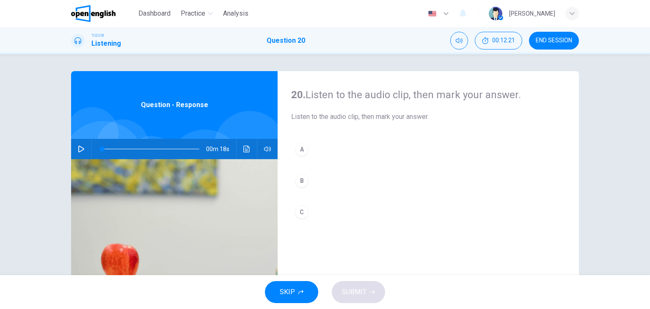
click at [81, 148] on icon "button" at bounding box center [81, 149] width 7 height 7
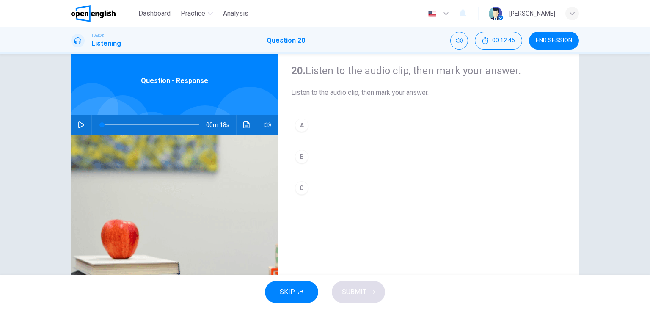
scroll to position [22, 0]
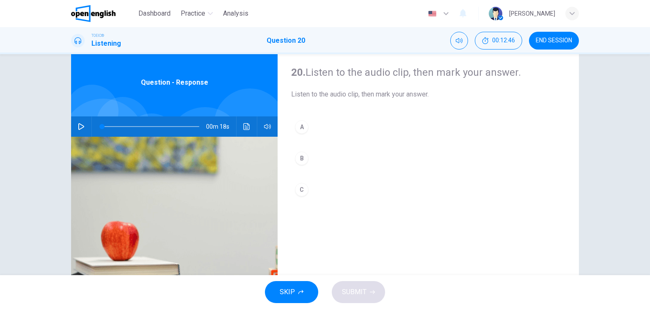
click at [81, 127] on icon "button" at bounding box center [81, 126] width 7 height 7
type input "*"
click at [244, 127] on icon "Click to see the audio transcription" at bounding box center [246, 126] width 7 height 7
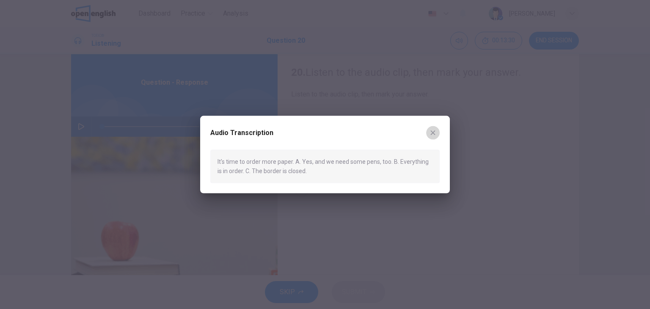
click at [439, 134] on button "button" at bounding box center [433, 133] width 14 height 14
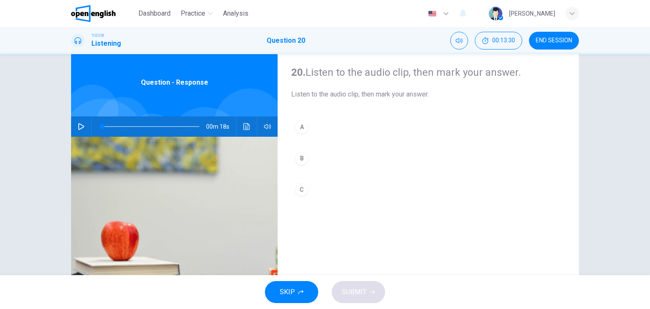
click at [342, 139] on div "A B C" at bounding box center [428, 166] width 274 height 101
click at [341, 129] on button "A" at bounding box center [428, 126] width 274 height 21
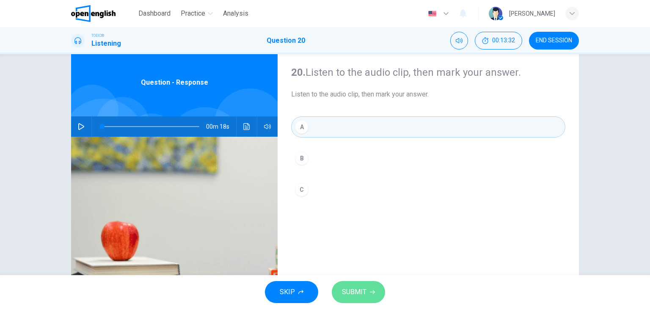
click at [358, 289] on span "SUBMIT" at bounding box center [354, 292] width 25 height 12
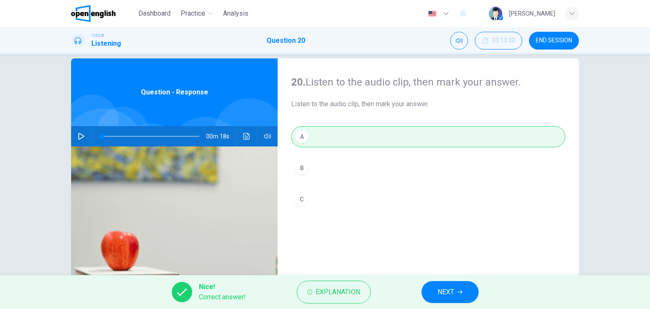
scroll to position [0, 0]
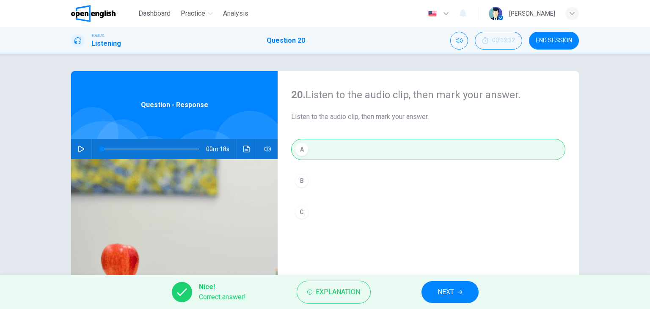
click at [549, 38] on span "END SESSION" at bounding box center [554, 40] width 36 height 7
